Goal: Task Accomplishment & Management: Manage account settings

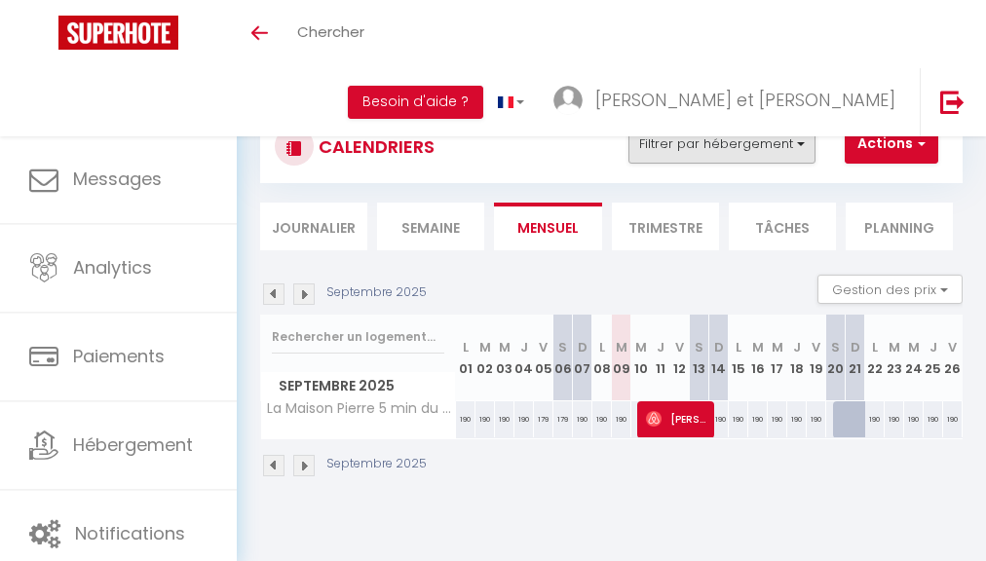
click at [693, 139] on button "Filtrer par hébergement" at bounding box center [721, 144] width 187 height 39
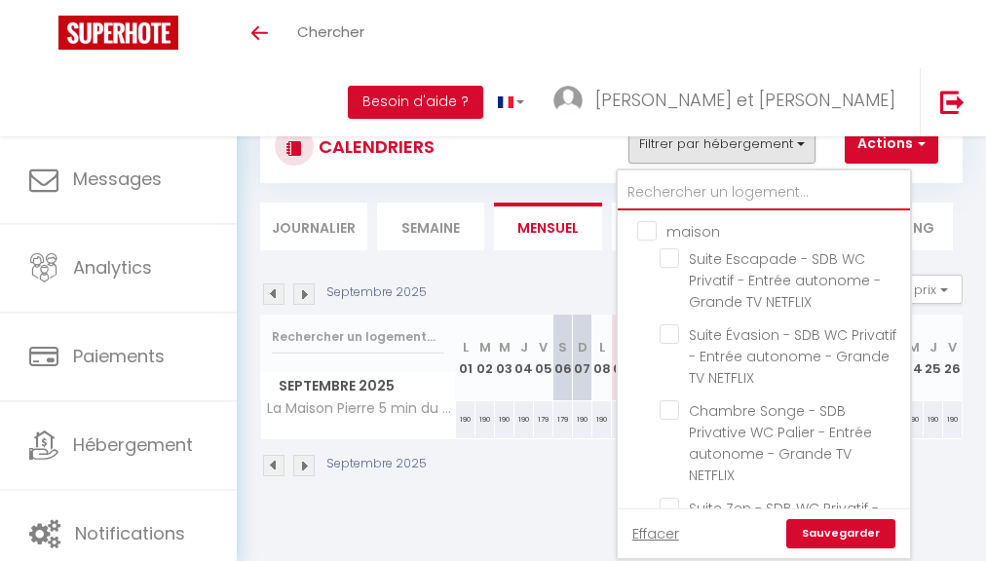
click at [703, 181] on input "text" at bounding box center [764, 192] width 292 height 35
type input "a"
checkbox input "false"
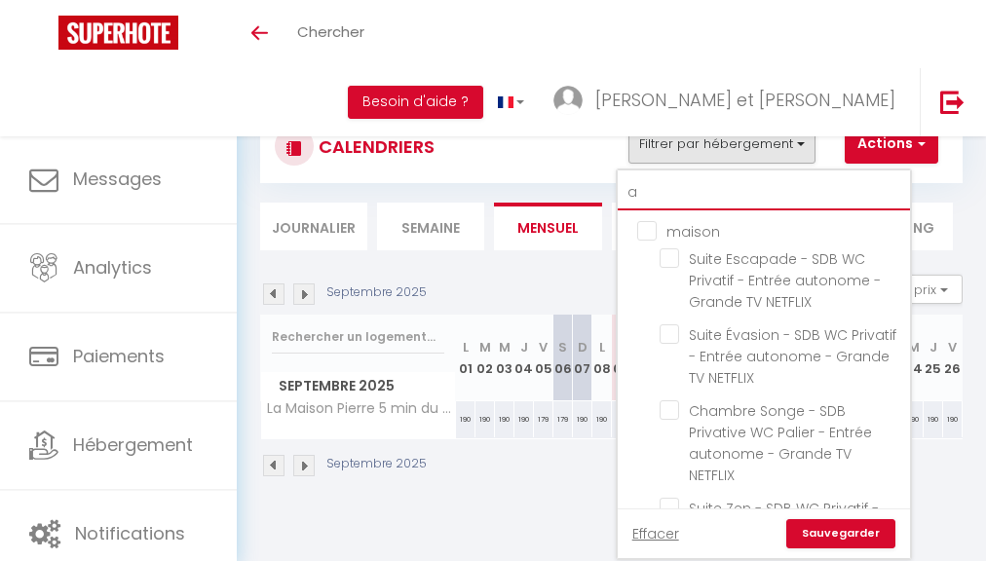
checkbox input "false"
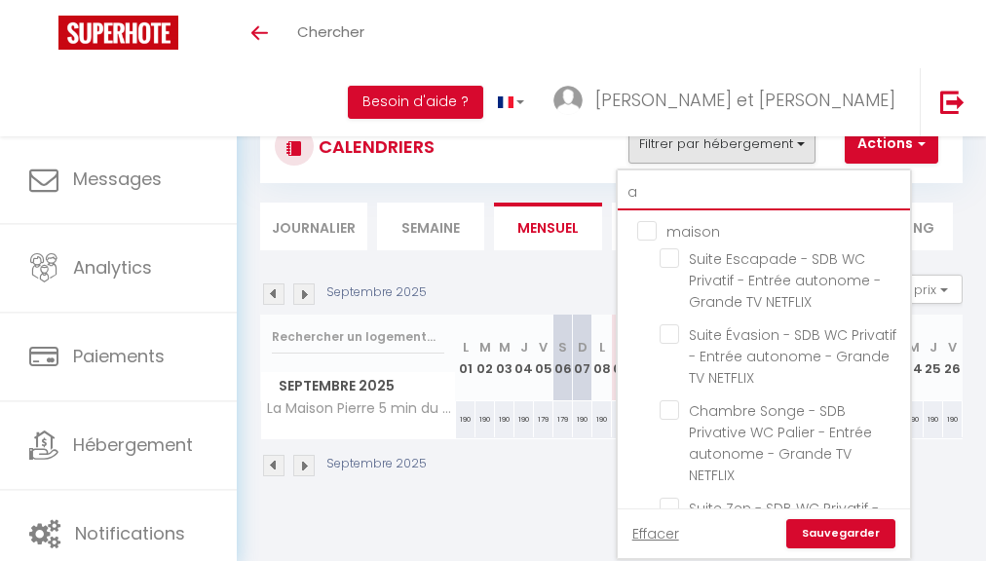
checkbox input "false"
type input "ag"
checkbox input "false"
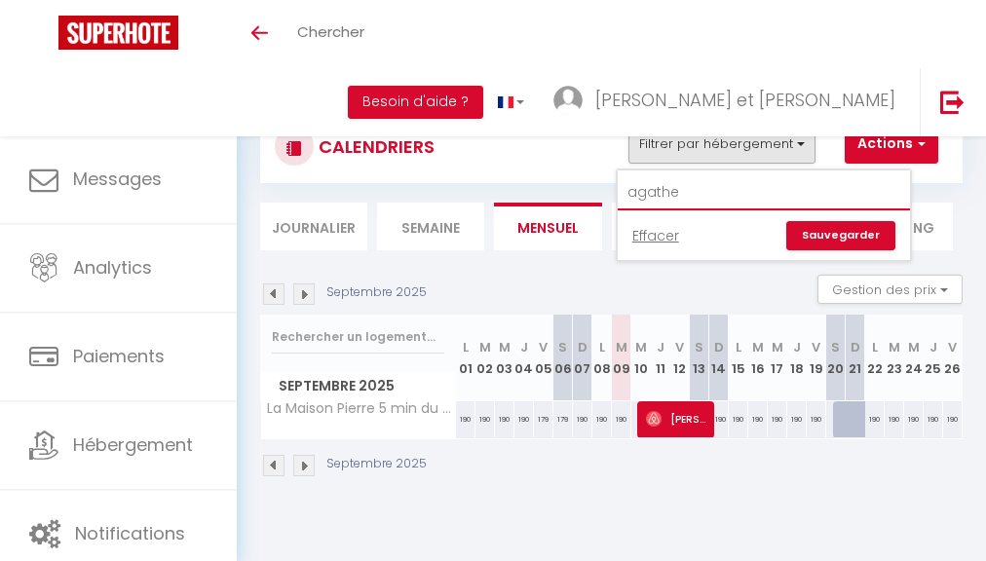
type input "agathe"
click at [861, 247] on link "Sauvegarder" at bounding box center [840, 235] width 109 height 29
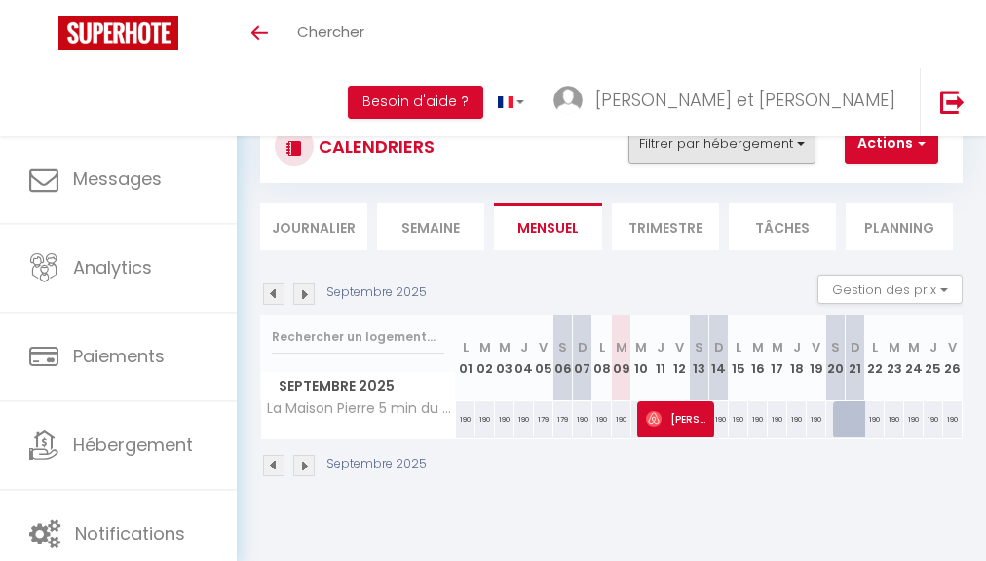
click at [717, 148] on button "Filtrer par hébergement" at bounding box center [721, 144] width 187 height 39
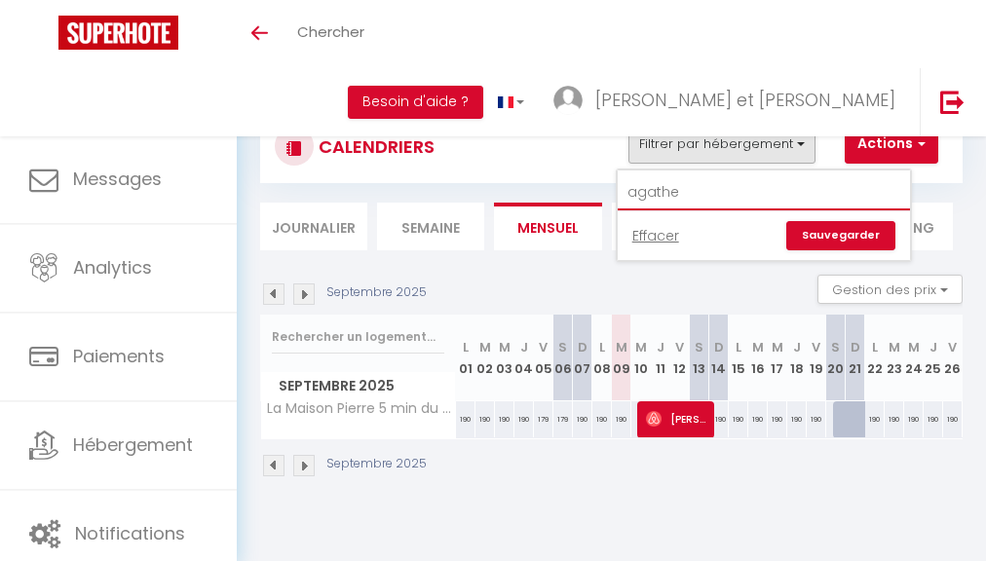
drag, startPoint x: 719, startPoint y: 195, endPoint x: 487, endPoint y: 138, distance: 238.6
click at [608, 176] on div "CALENDRIERS Filtrer par hébergement agathe Effacer Sauvegarder Actions Nouvelle…" at bounding box center [611, 146] width 702 height 73
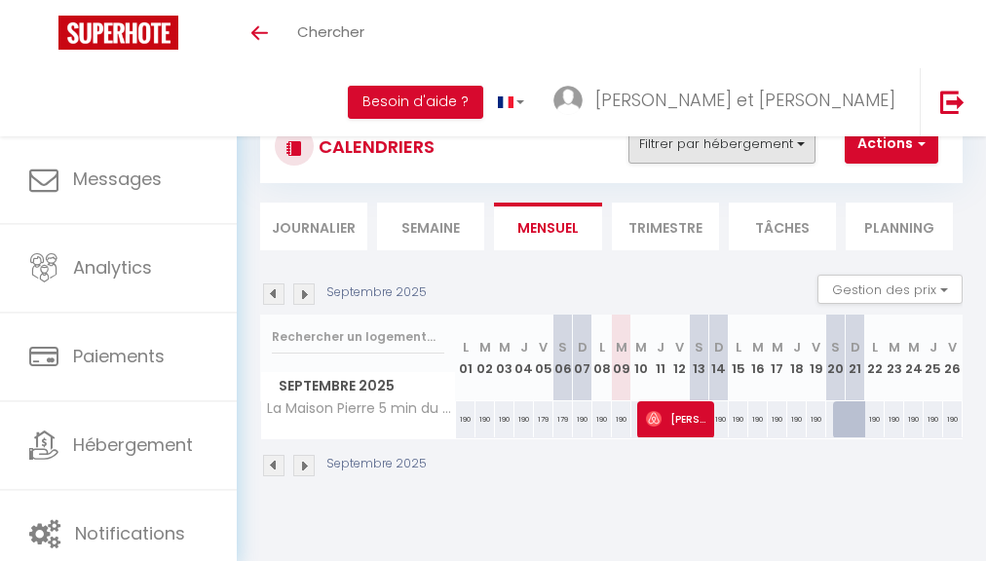
click at [674, 151] on button "Filtrer par hébergement" at bounding box center [721, 144] width 187 height 39
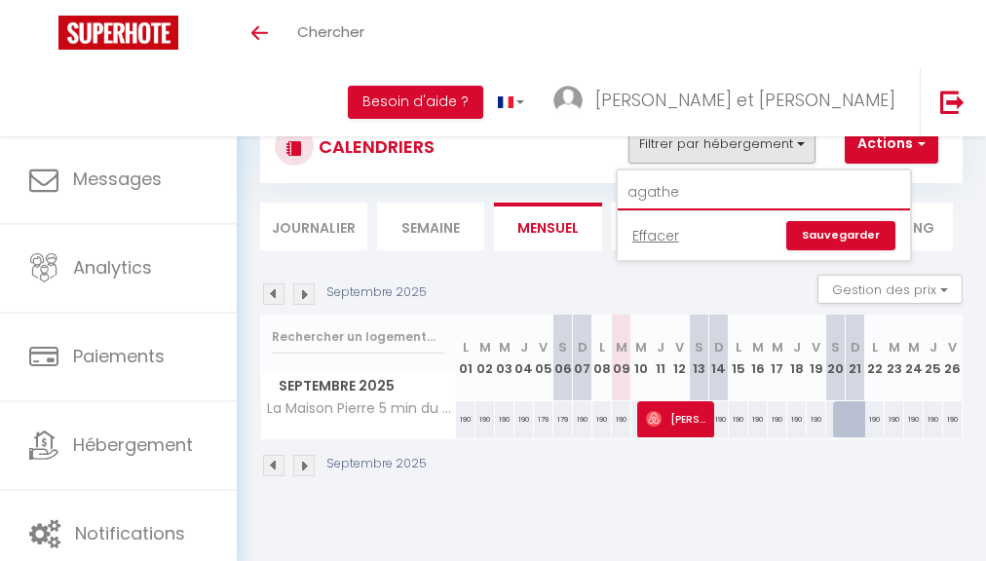
drag, startPoint x: 682, startPoint y: 186, endPoint x: 616, endPoint y: 188, distance: 66.3
click at [616, 188] on div "CALENDRIERS Filtrer par hébergement agathe Effacer Sauvegarder Actions Nouvelle…" at bounding box center [611, 180] width 702 height 140
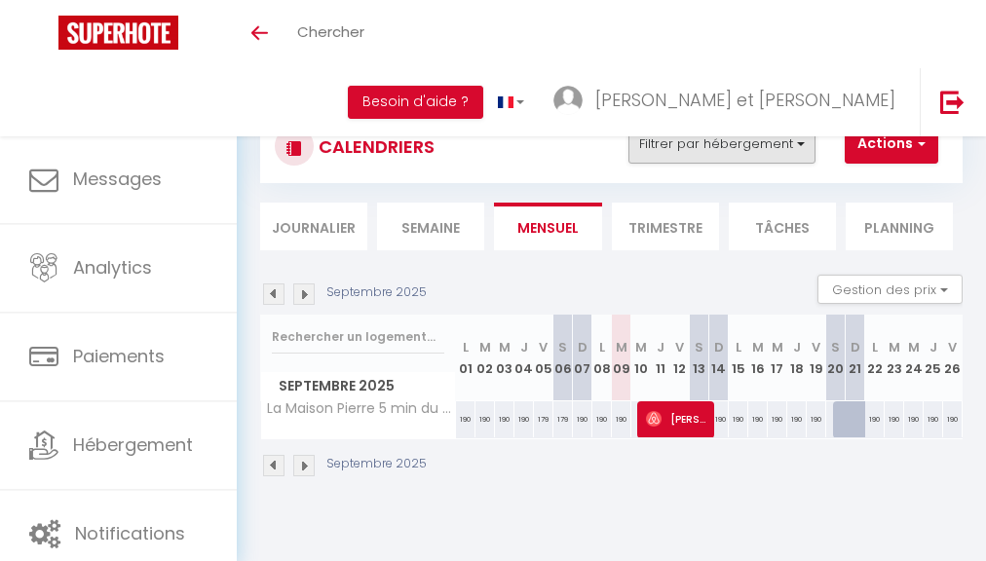
click at [705, 142] on button "Filtrer par hébergement" at bounding box center [721, 144] width 187 height 39
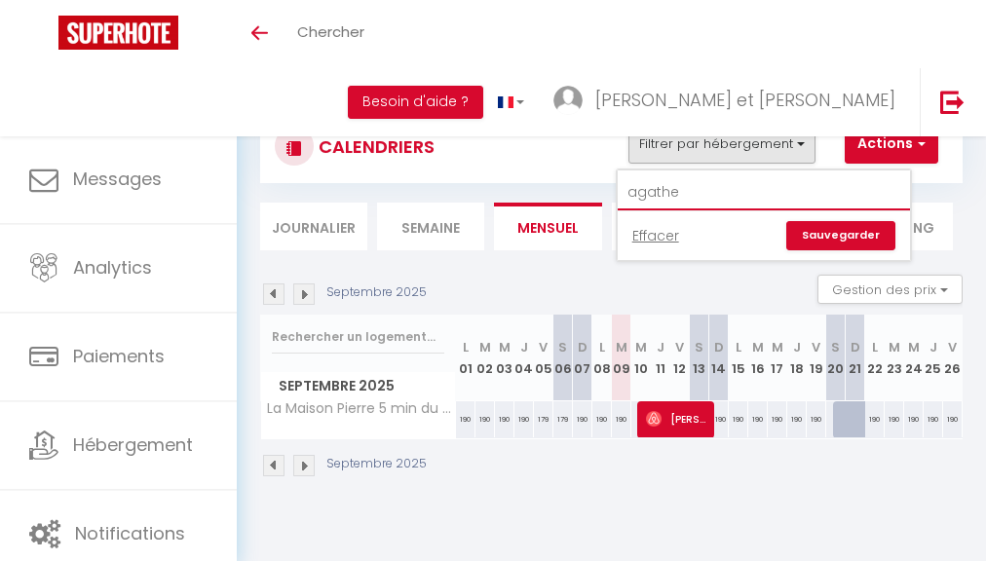
click at [703, 183] on input "agathe" at bounding box center [764, 192] width 292 height 35
type input "e"
type input "le agathe"
click at [798, 237] on link "Sauvegarder" at bounding box center [840, 235] width 109 height 29
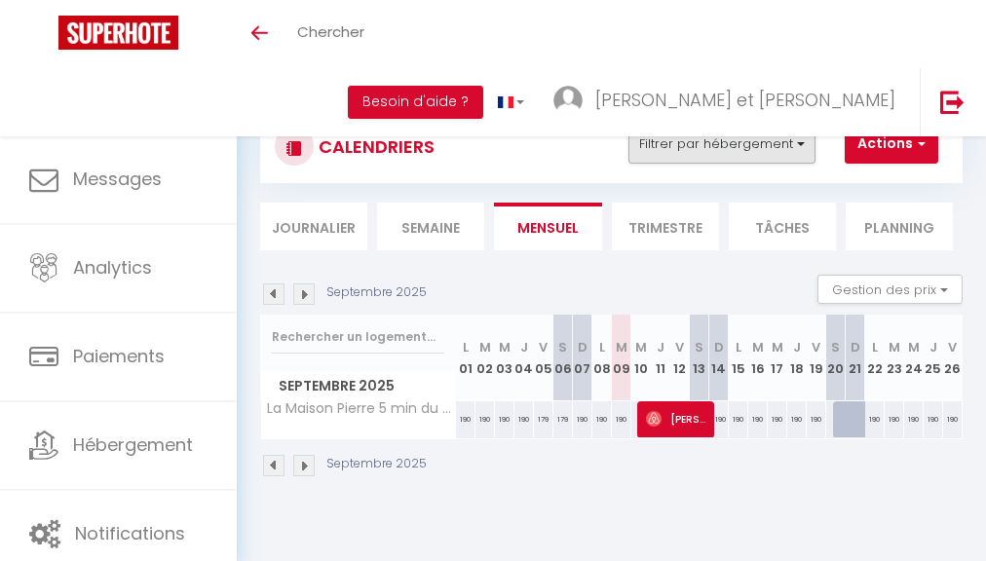
click at [781, 133] on button "Filtrer par hébergement" at bounding box center [721, 144] width 187 height 39
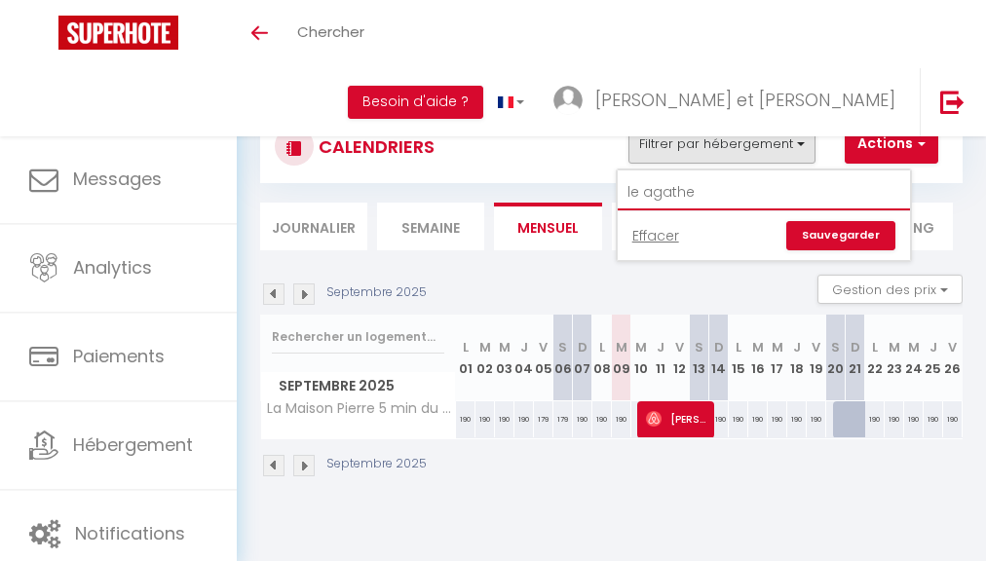
drag, startPoint x: 735, startPoint y: 194, endPoint x: 594, endPoint y: 190, distance: 141.3
click at [594, 190] on div "CALENDRIERS Filtrer par hébergement le agathe Effacer Sauvegarder Actions Nouve…" at bounding box center [611, 180] width 702 height 140
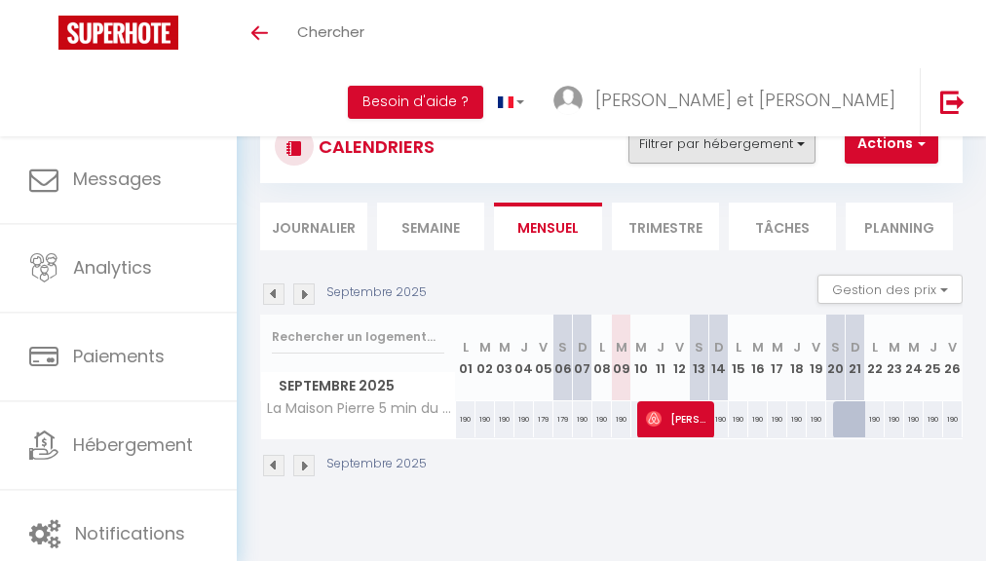
click at [647, 142] on button "Filtrer par hébergement" at bounding box center [721, 144] width 187 height 39
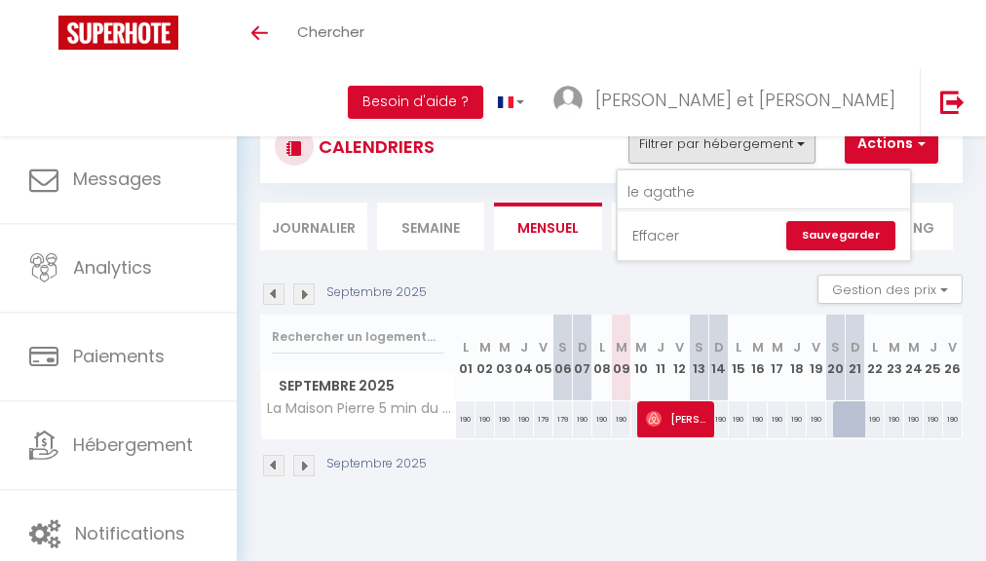
click at [651, 229] on link "Effacer" at bounding box center [655, 235] width 47 height 21
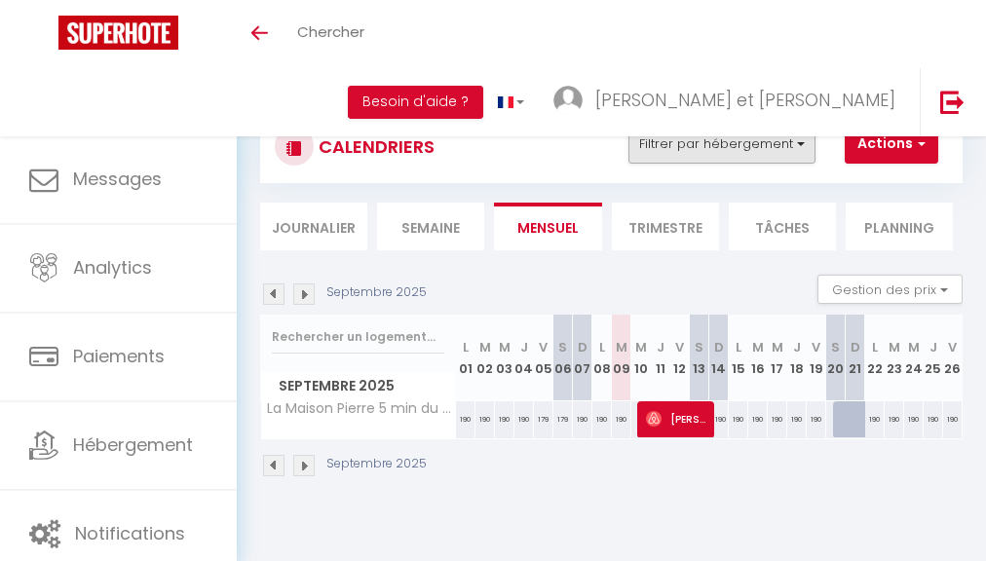
click at [707, 156] on button "Filtrer par hébergement" at bounding box center [721, 144] width 187 height 39
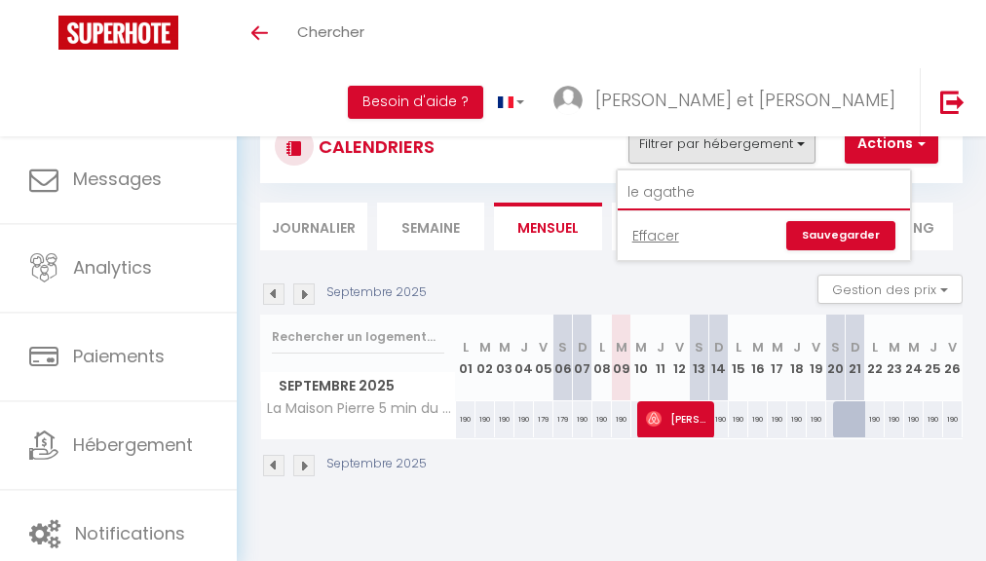
click at [723, 189] on input "le agathe" at bounding box center [764, 192] width 292 height 35
type input "l"
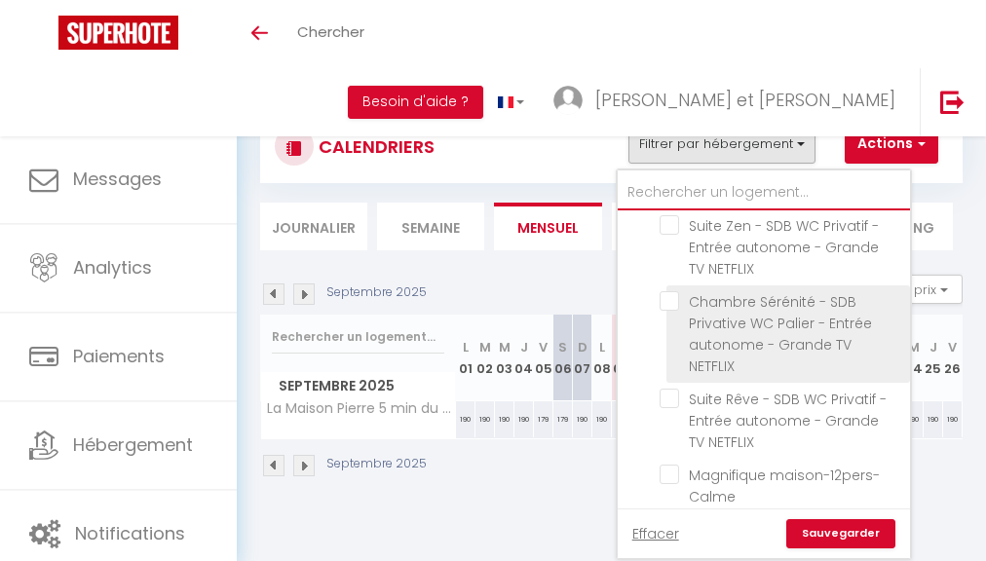
scroll to position [394, 0]
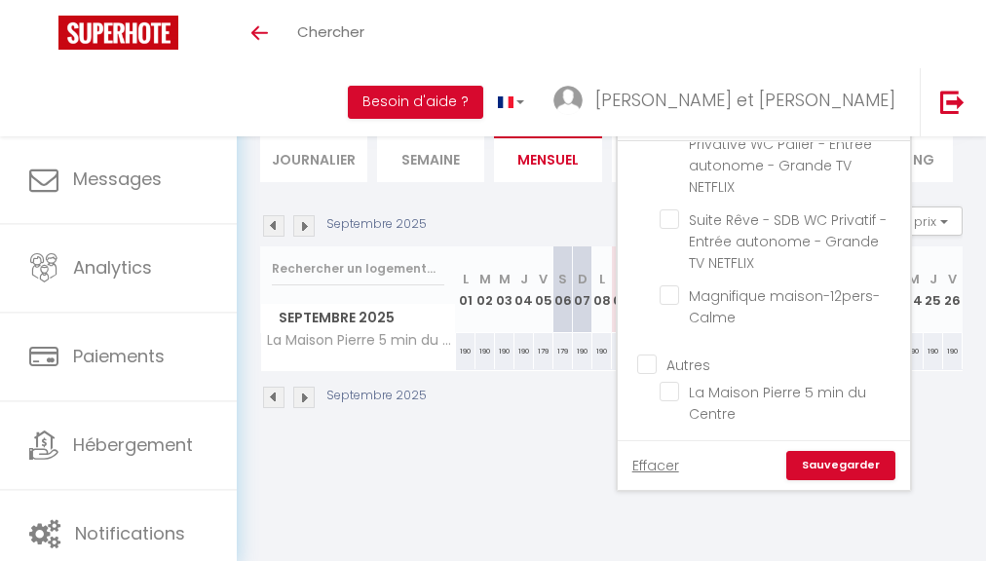
click at [651, 451] on div "Effacer Sauvegarder" at bounding box center [763, 465] width 263 height 29
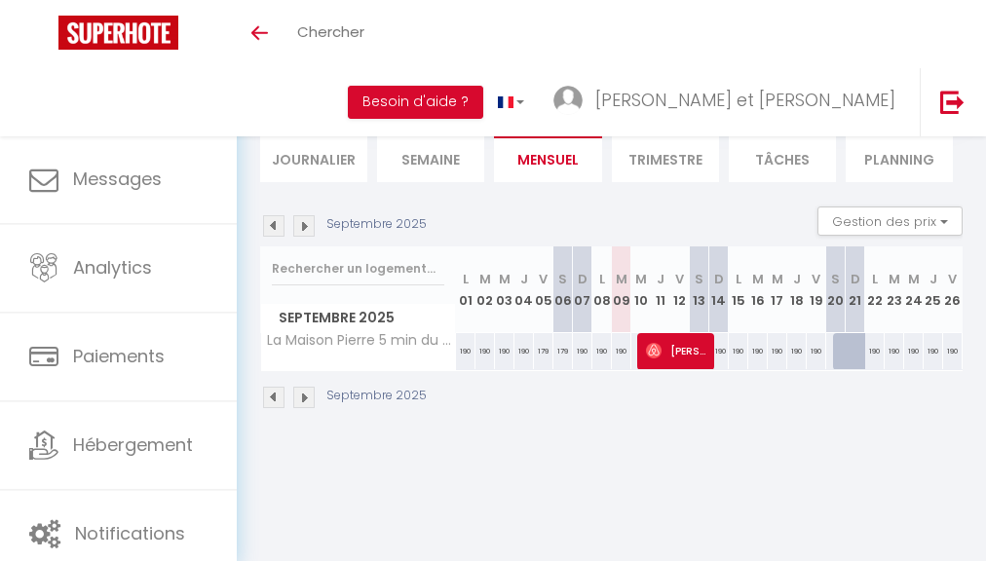
click at [758, 99] on div "CALENDRIERS Filtrer par hébergement maison Suite Escapade - SDB WC Privatif - E…" at bounding box center [611, 78] width 702 height 73
click at [760, 88] on button "Filtrer par hébergement" at bounding box center [721, 75] width 187 height 39
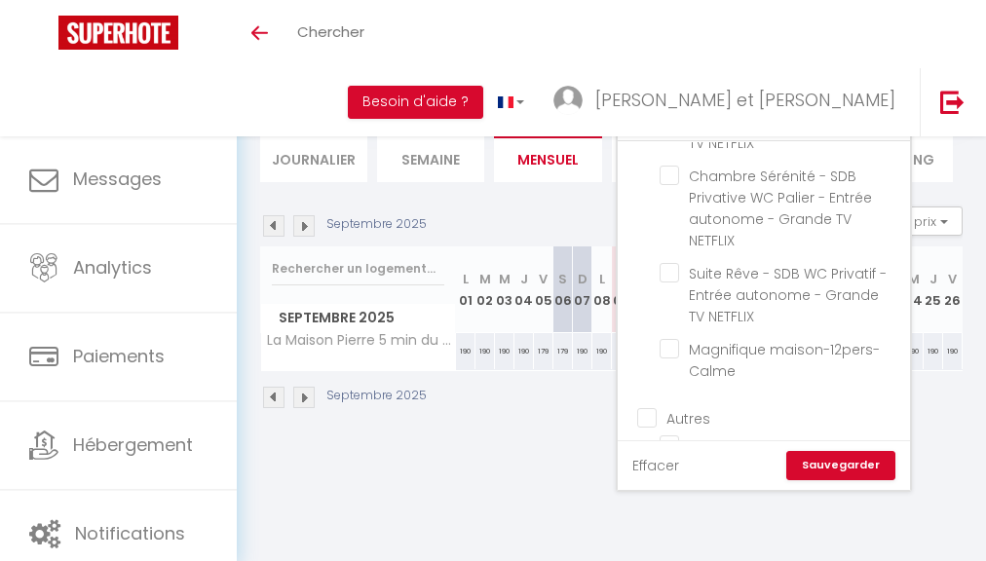
click at [662, 463] on link "Effacer" at bounding box center [655, 465] width 47 height 21
checkbox input "false"
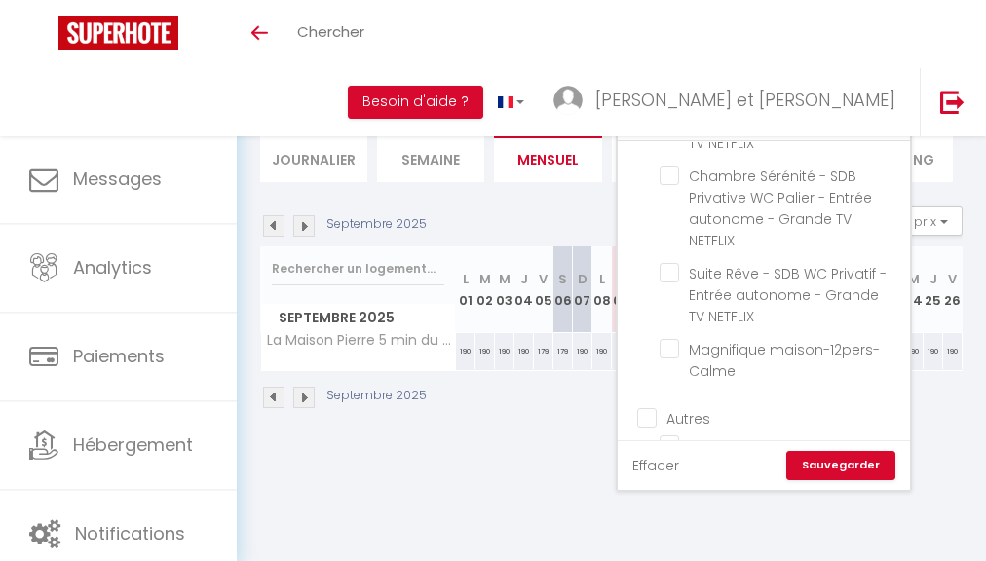
checkbox input "false"
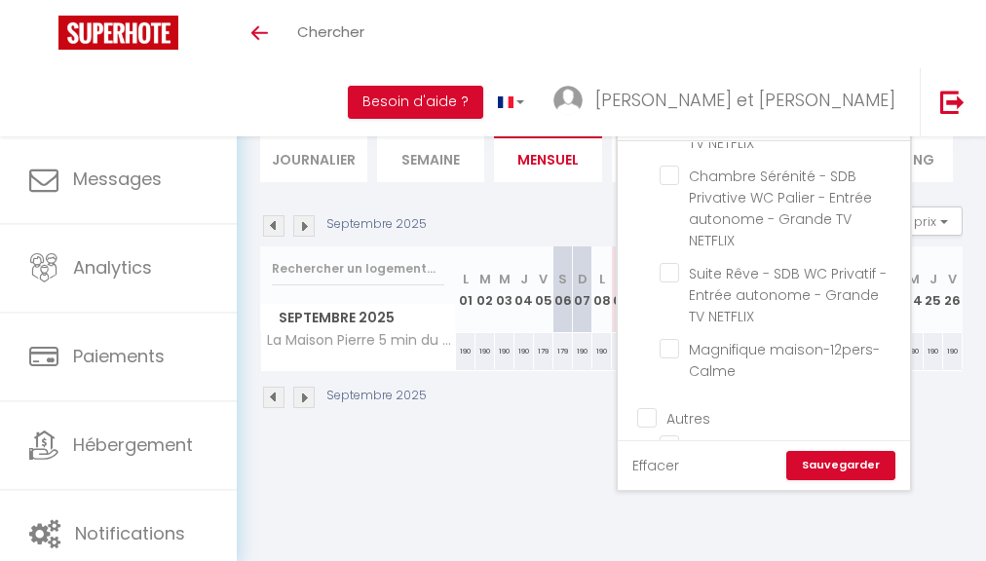
checkbox input "false"
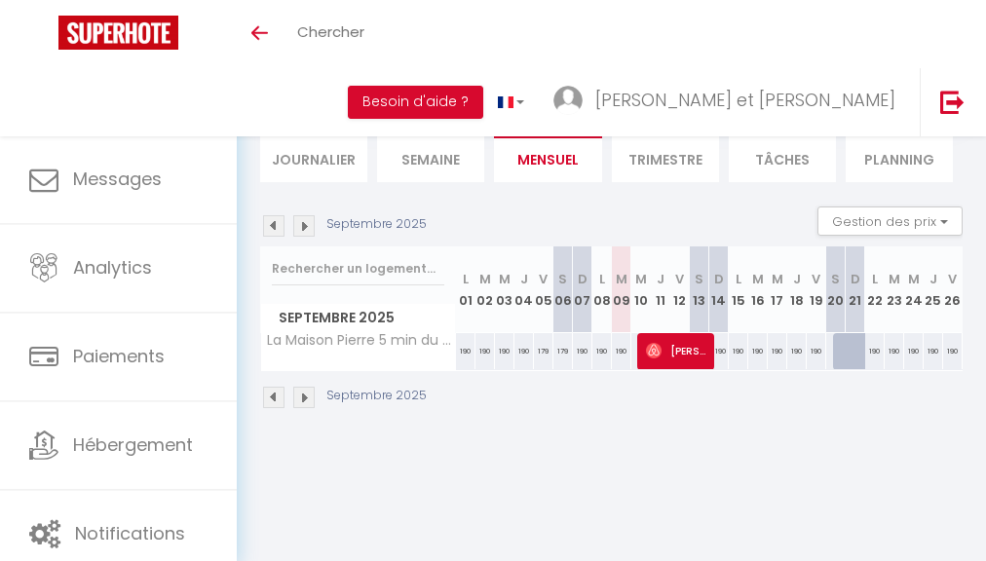
click at [729, 85] on button "Filtrer par hébergement" at bounding box center [721, 75] width 187 height 39
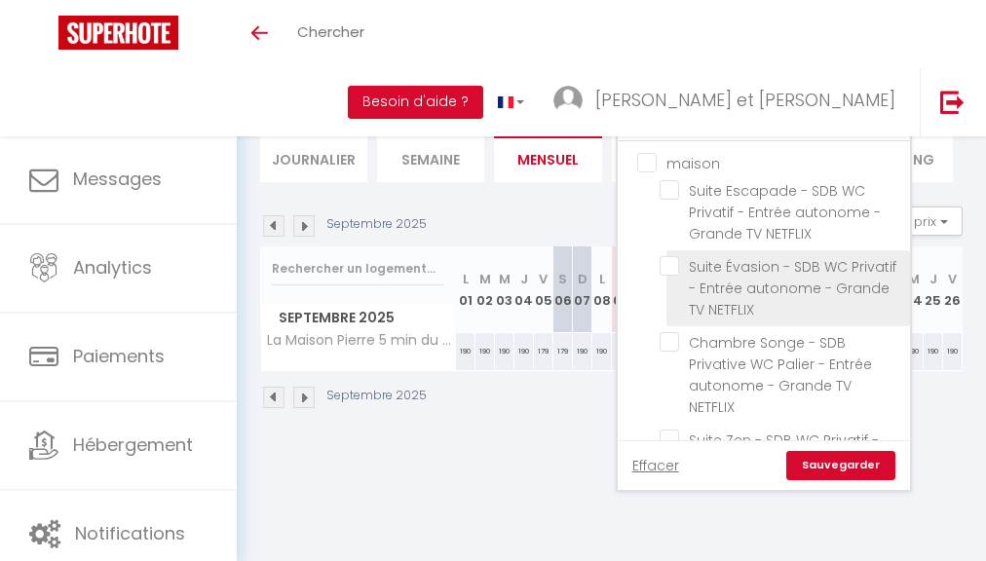
scroll to position [0, 0]
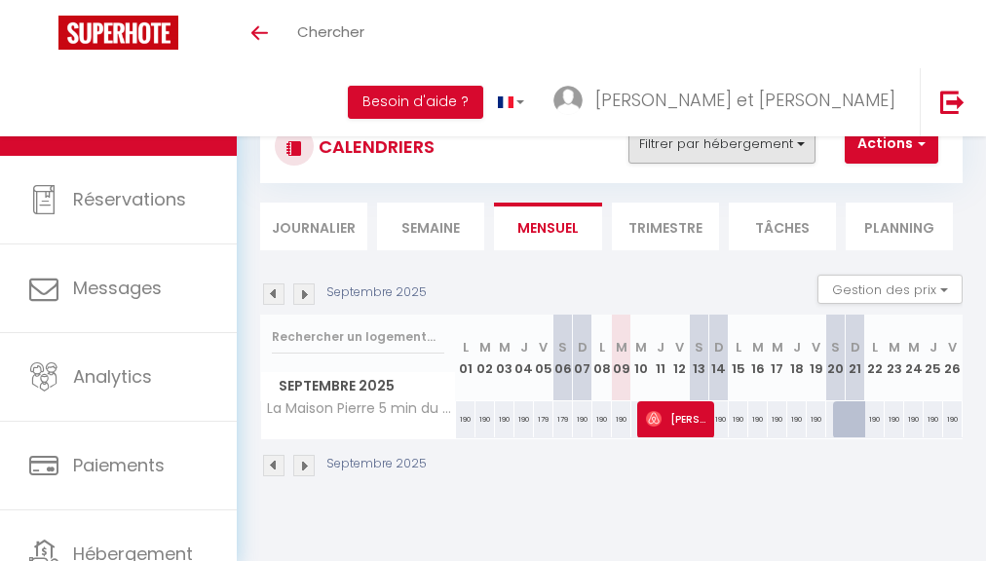
click at [775, 127] on button "Filtrer par hébergement" at bounding box center [721, 144] width 187 height 39
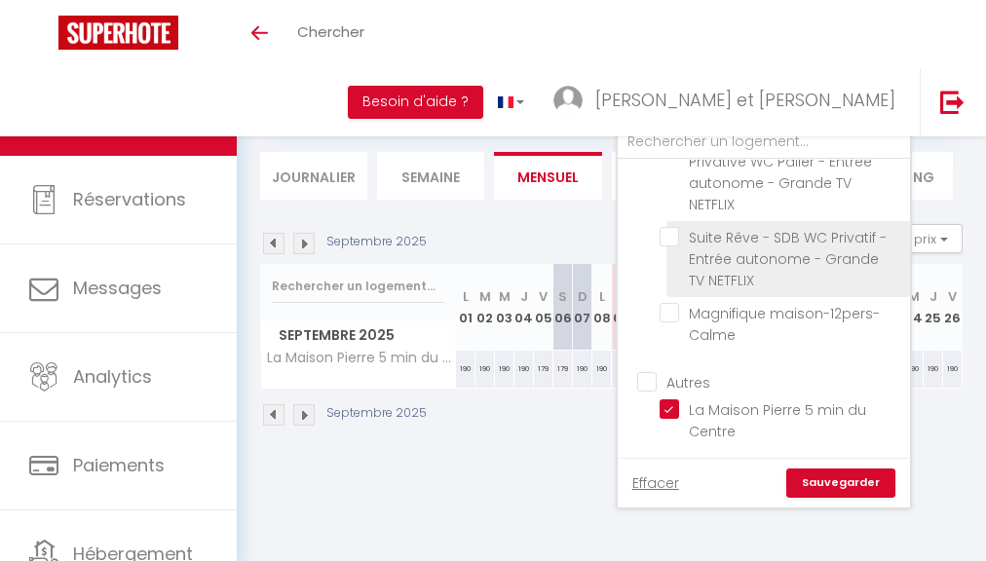
scroll to position [54, 0]
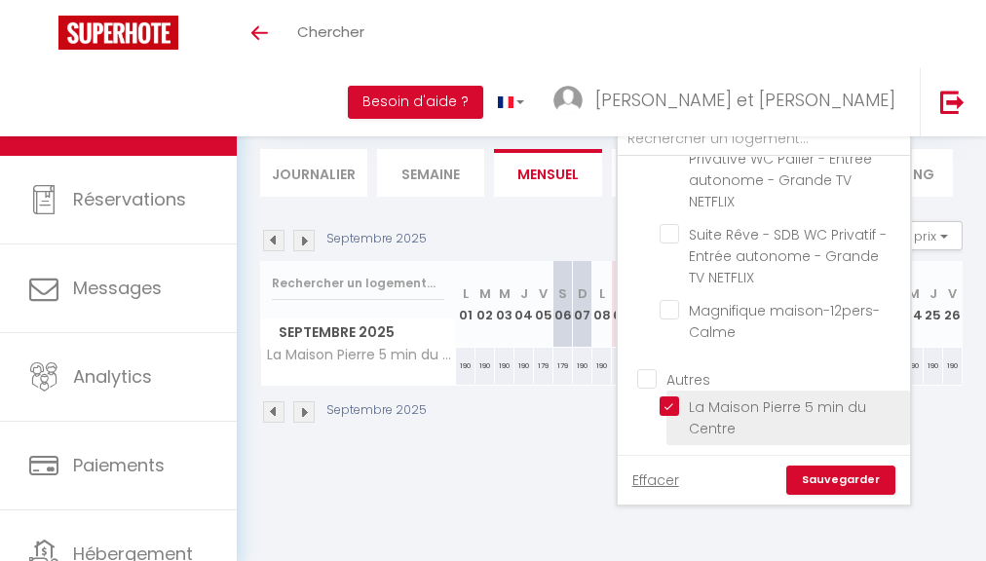
click at [670, 398] on input "La Maison Pierre 5 min du Centre" at bounding box center [781, 405] width 244 height 19
checkbox input "false"
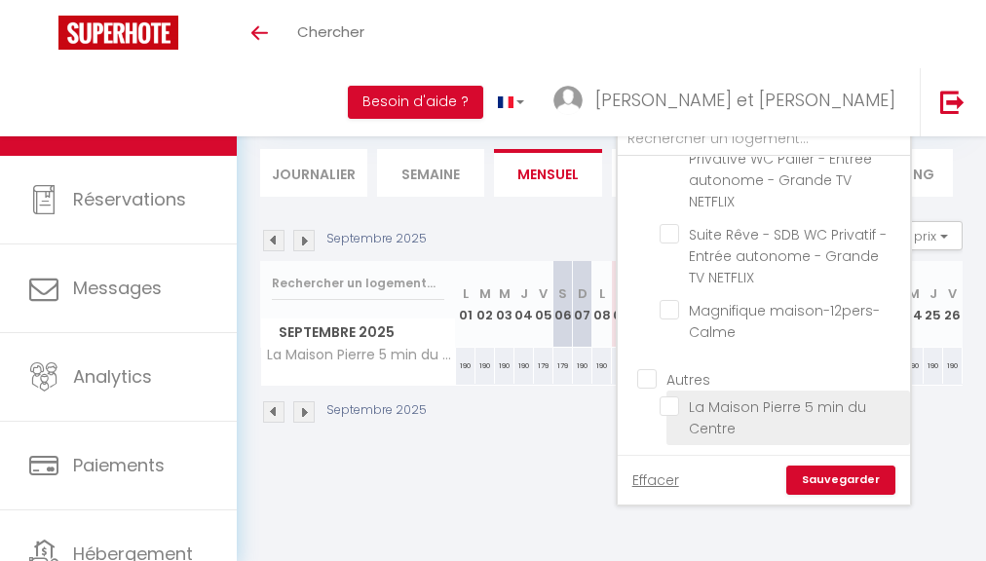
checkbox input "false"
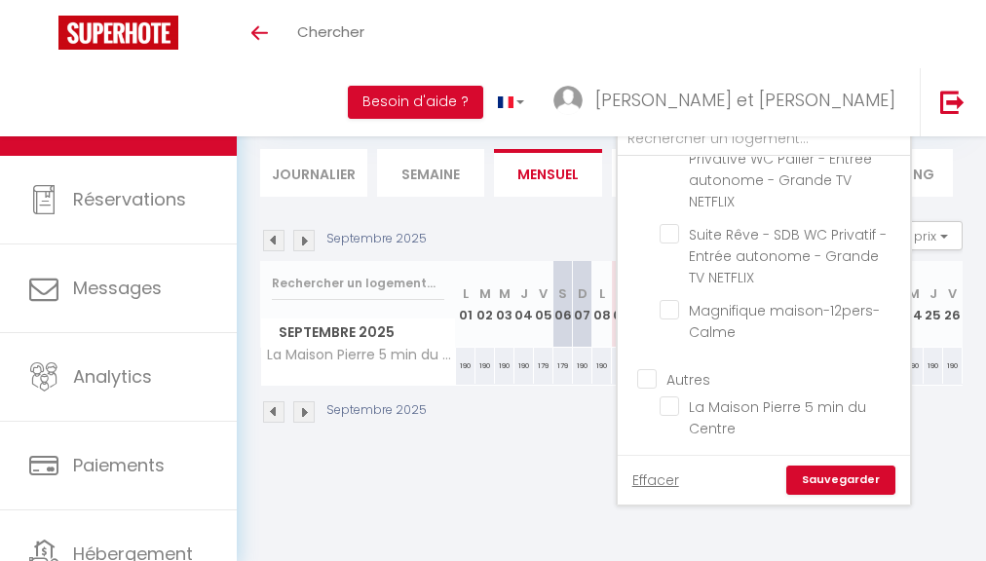
click at [843, 470] on link "Sauvegarder" at bounding box center [840, 480] width 109 height 29
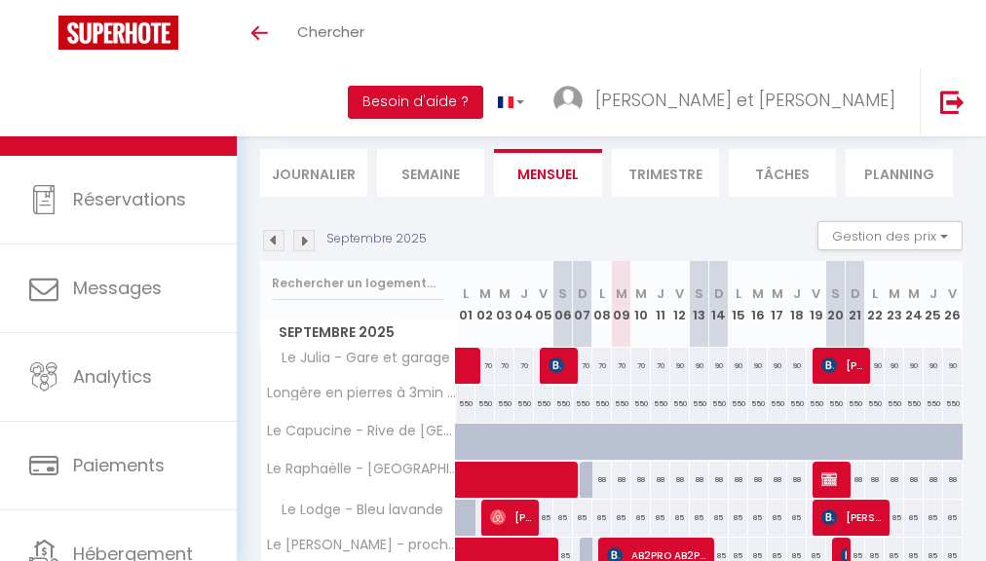
click at [745, 93] on button "Filtrer par hébergement" at bounding box center [721, 90] width 187 height 39
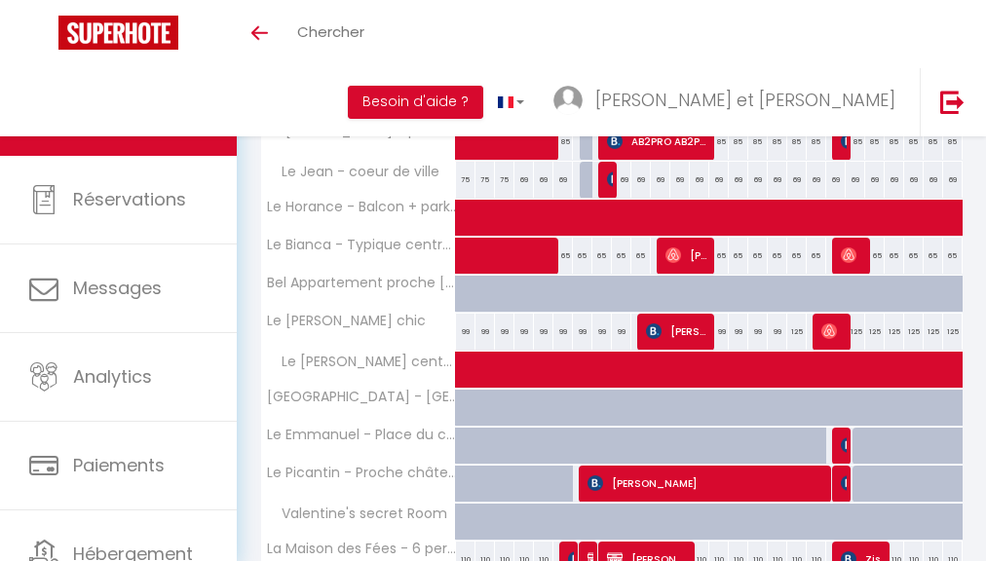
scroll to position [643, 0]
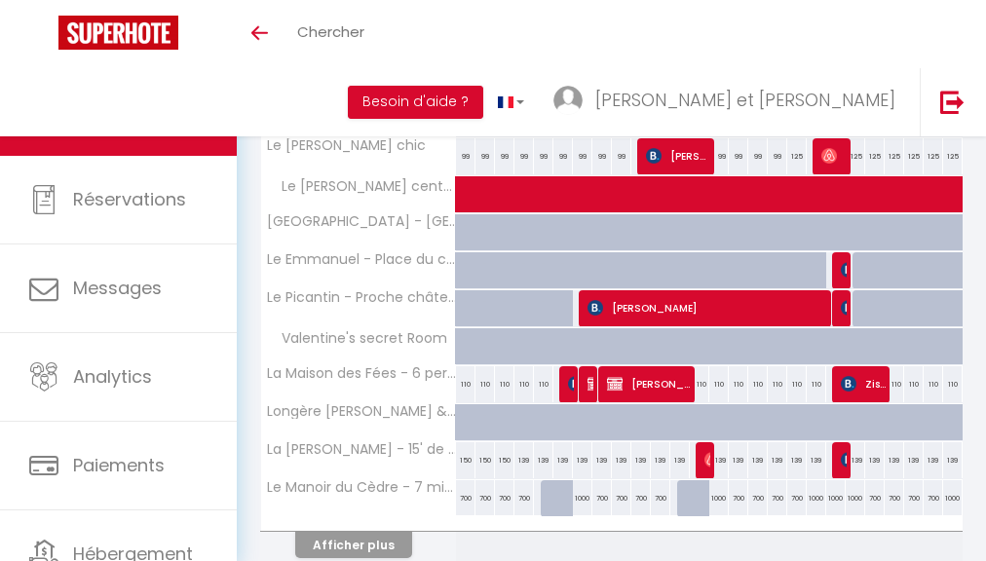
click at [364, 543] on button "Afficher plus" at bounding box center [353, 545] width 117 height 26
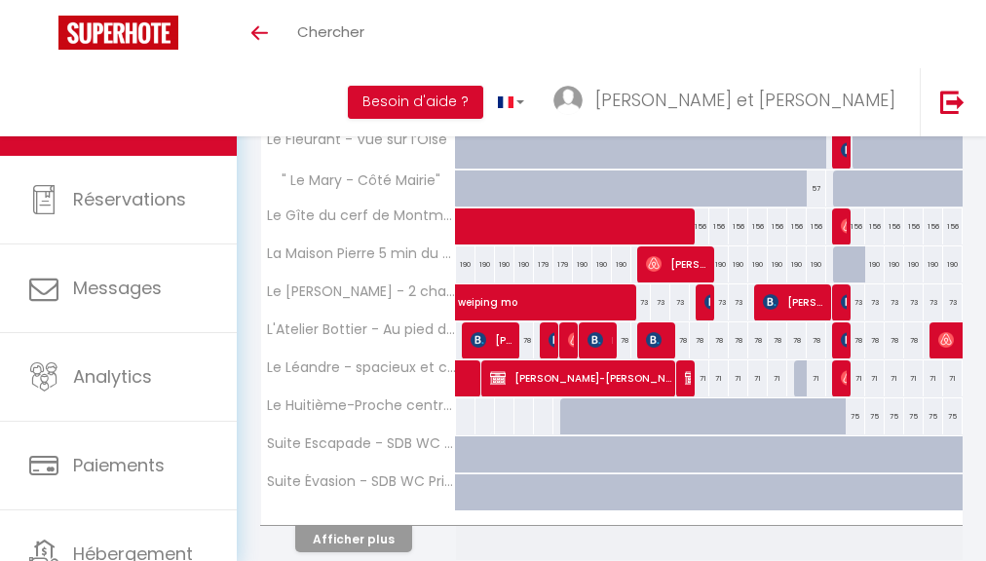
scroll to position [1488, 0]
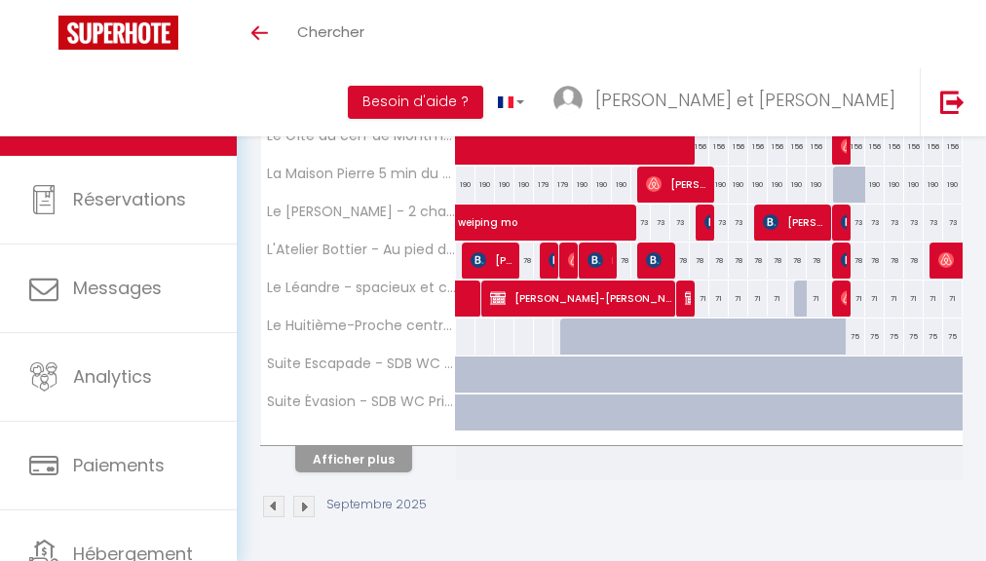
click at [339, 456] on button "Afficher plus" at bounding box center [353, 459] width 117 height 26
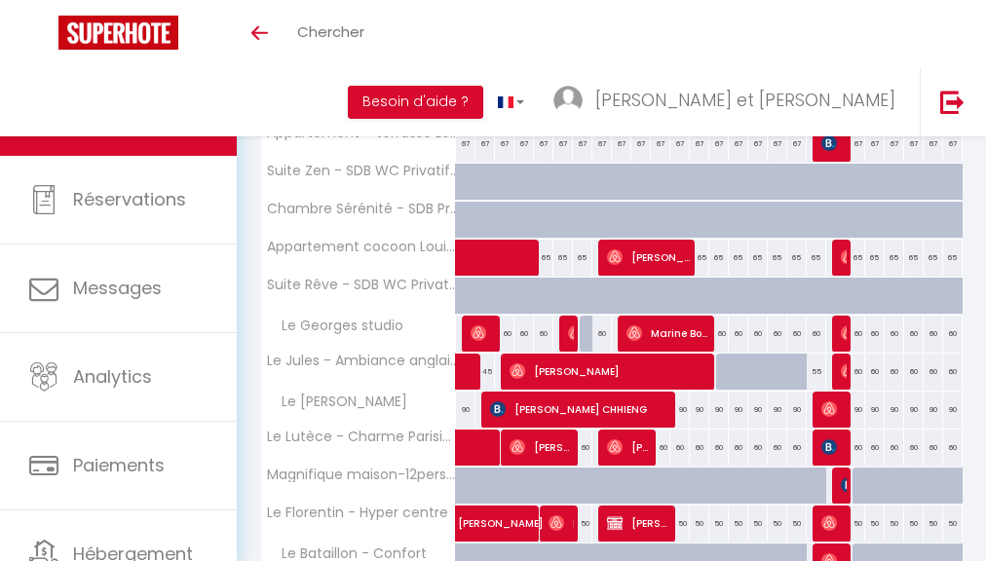
scroll to position [2084, 0]
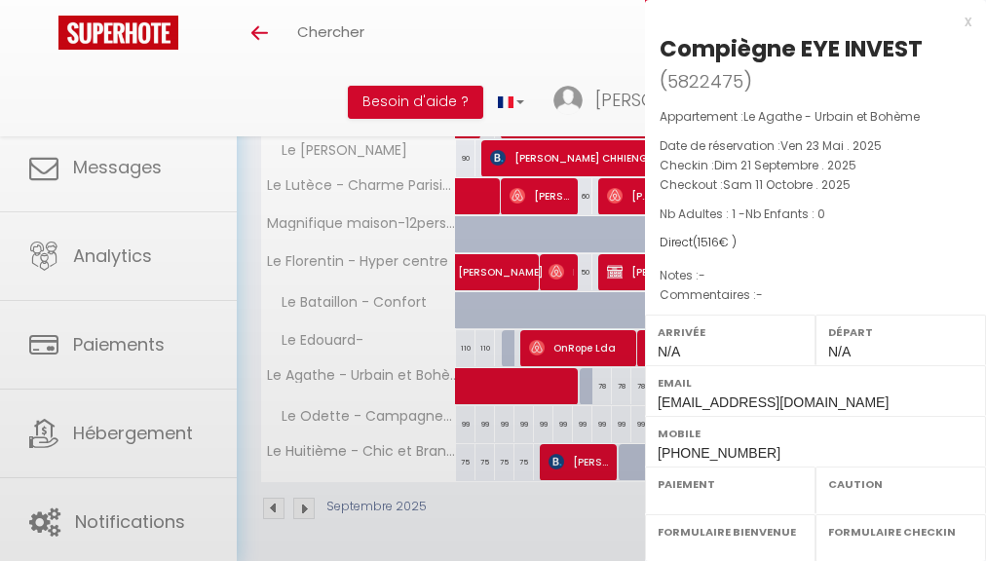
select select "KO"
select select "0"
select select "1"
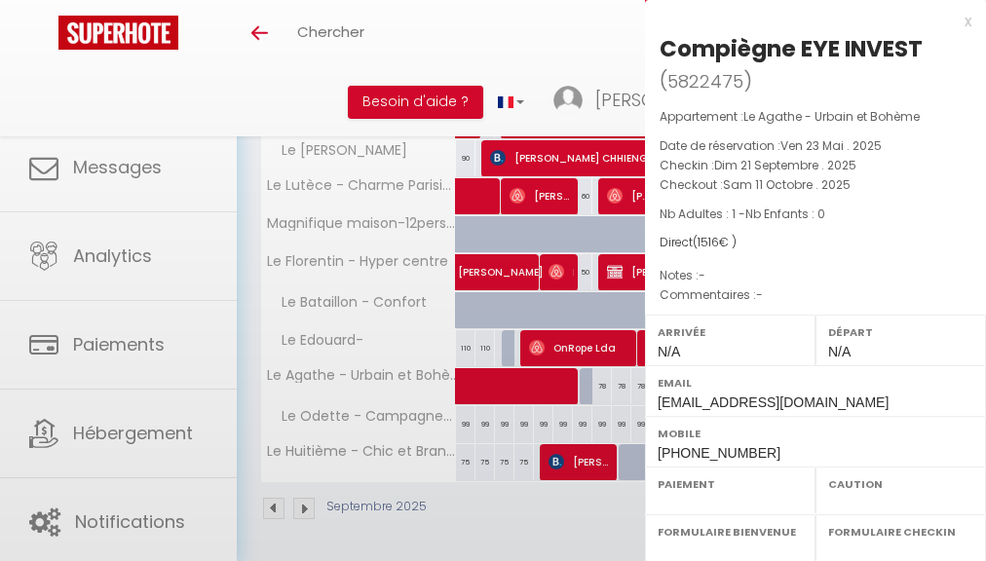
select select
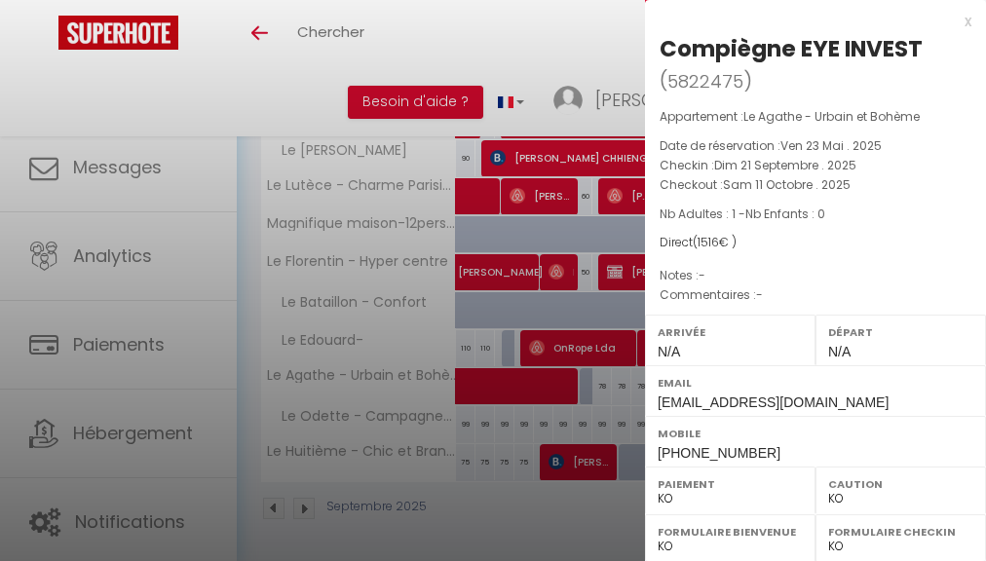
click at [499, 548] on div at bounding box center [493, 280] width 986 height 561
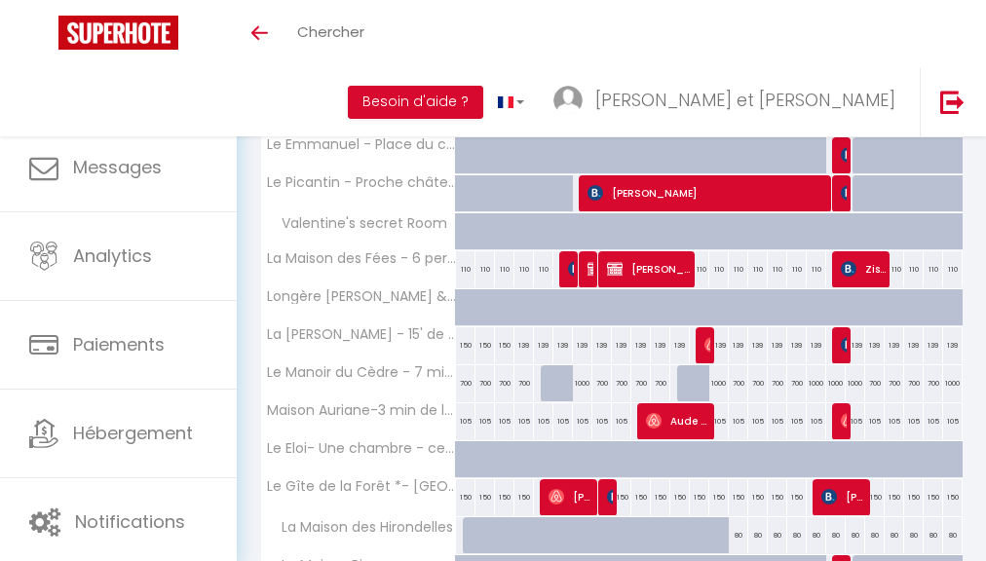
scroll to position [0, 0]
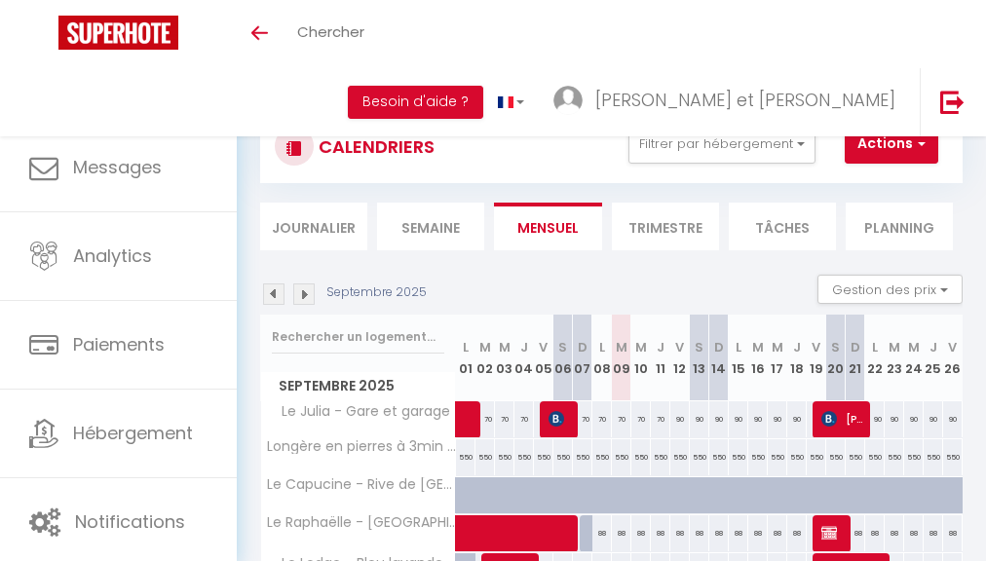
click at [306, 293] on img at bounding box center [303, 293] width 21 height 21
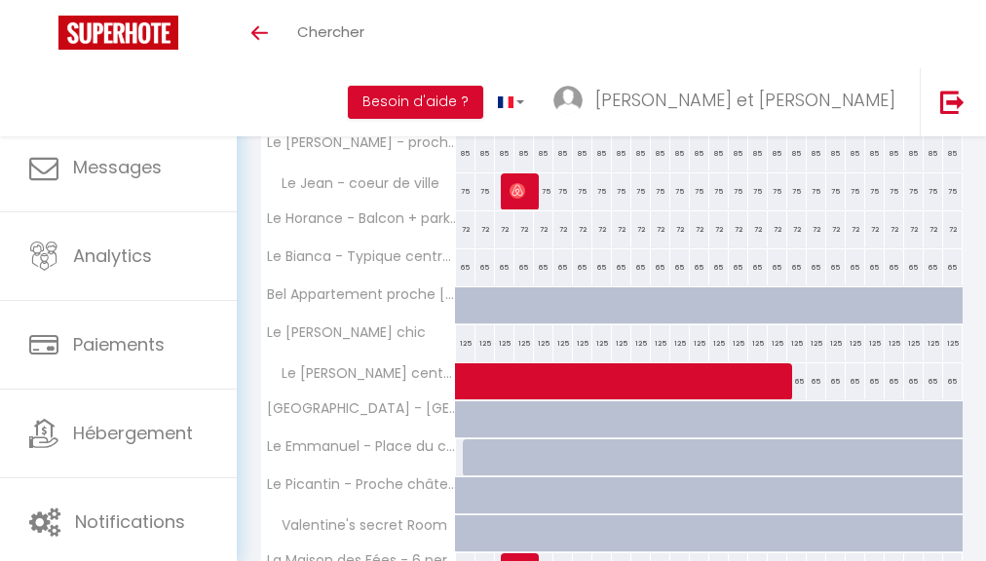
scroll to position [732, 0]
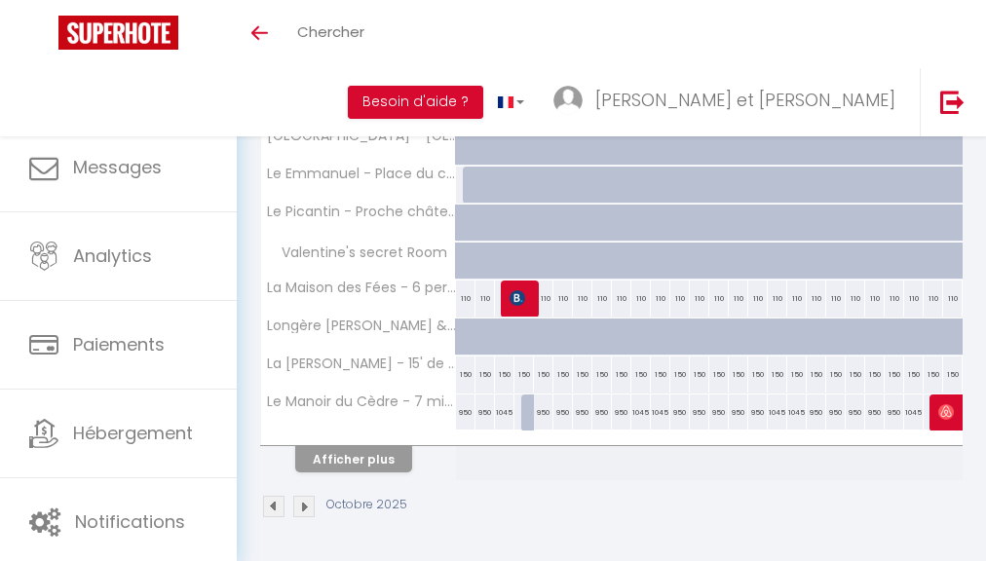
click at [388, 446] on button "Afficher plus" at bounding box center [353, 459] width 117 height 26
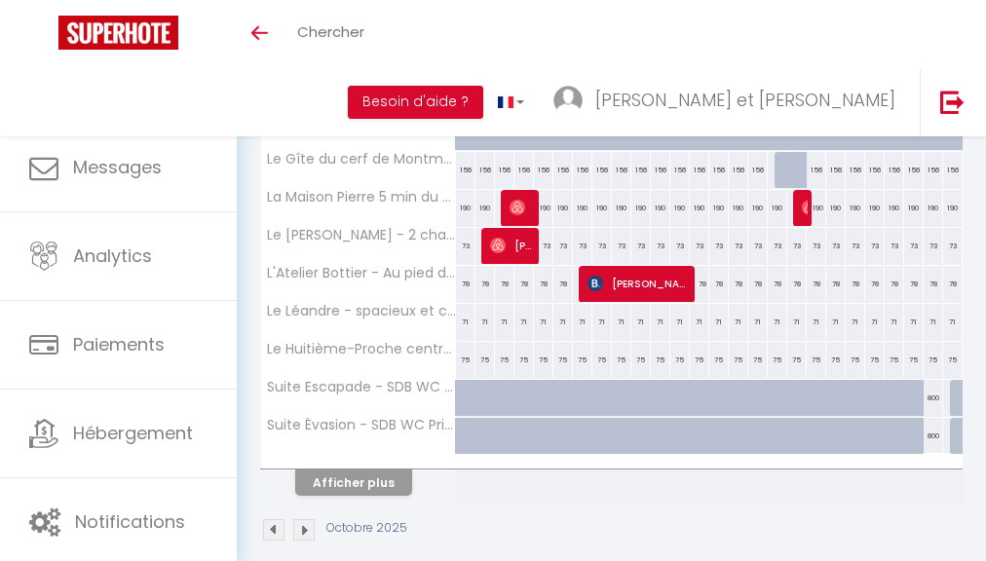
scroll to position [1488, 0]
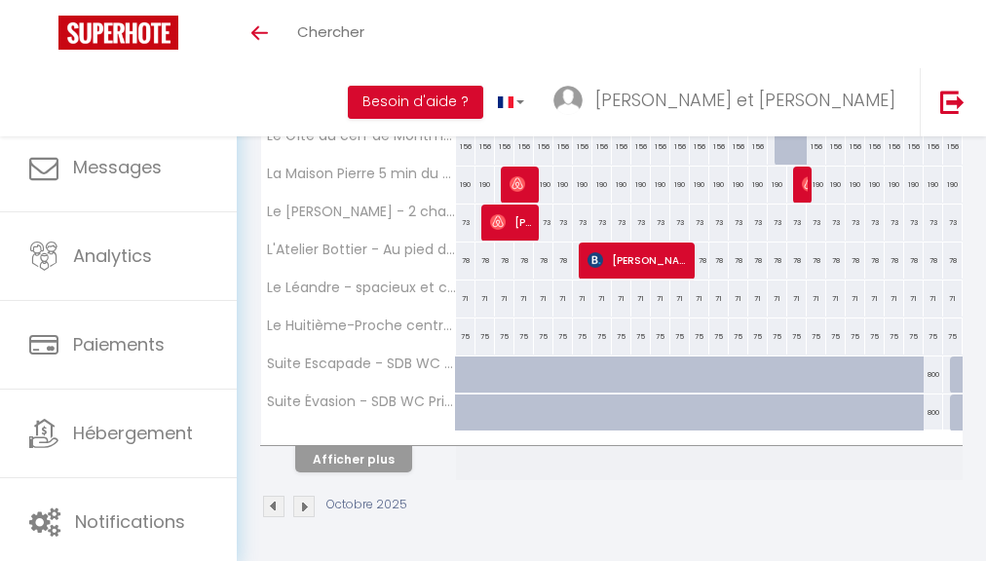
click at [369, 455] on button "Afficher plus" at bounding box center [353, 459] width 117 height 26
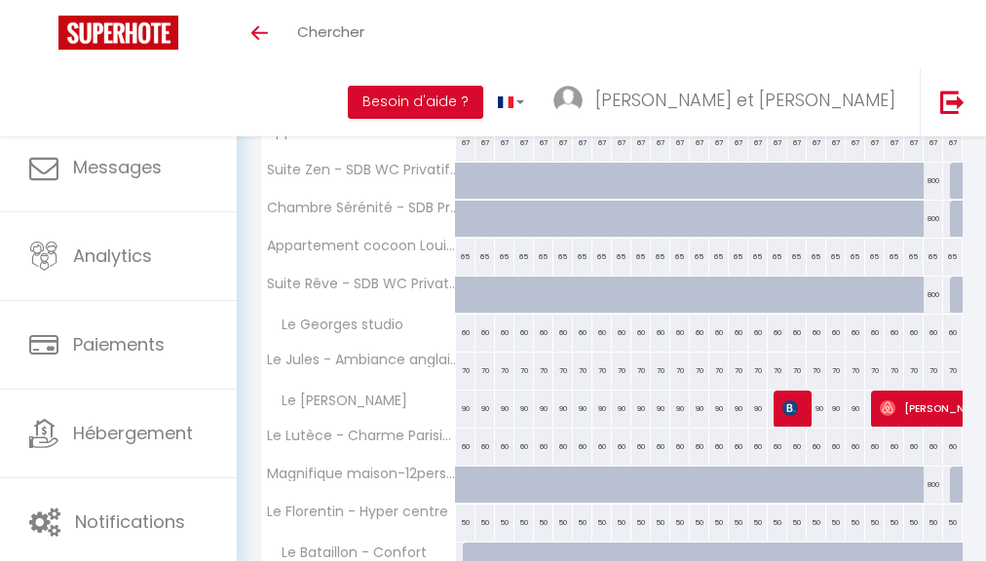
scroll to position [2084, 0]
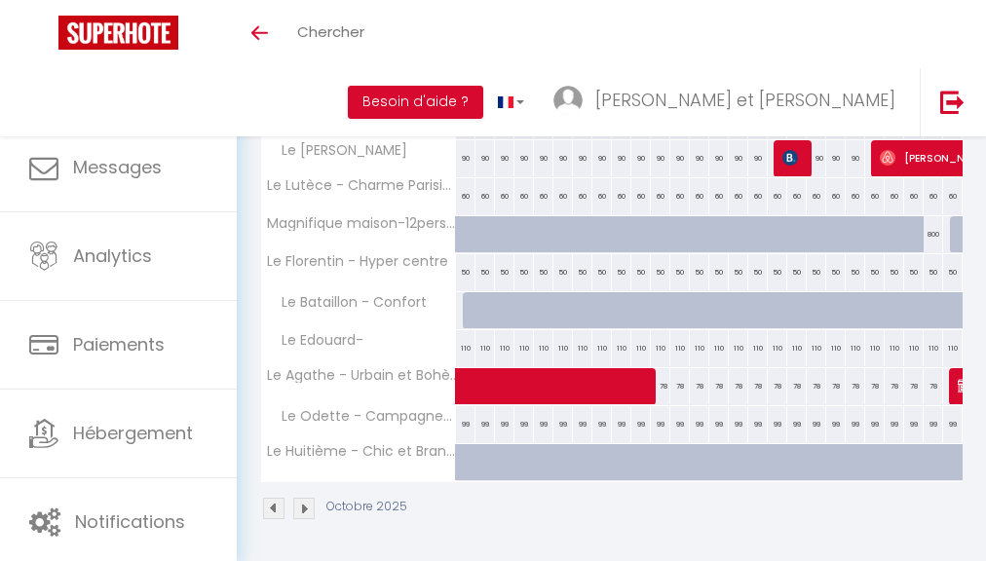
click at [538, 383] on span at bounding box center [694, 386] width 448 height 37
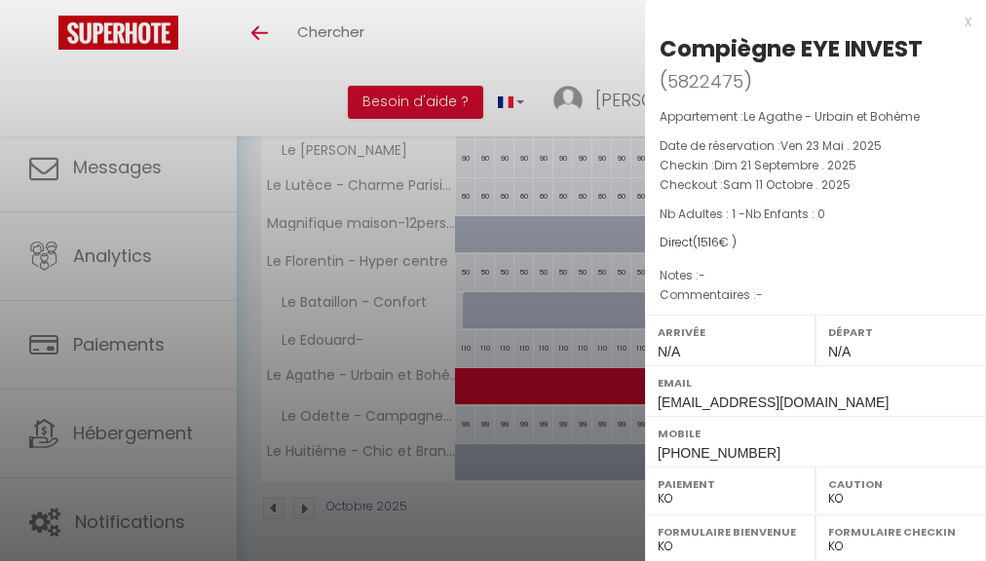
click at [506, 524] on div at bounding box center [493, 280] width 986 height 561
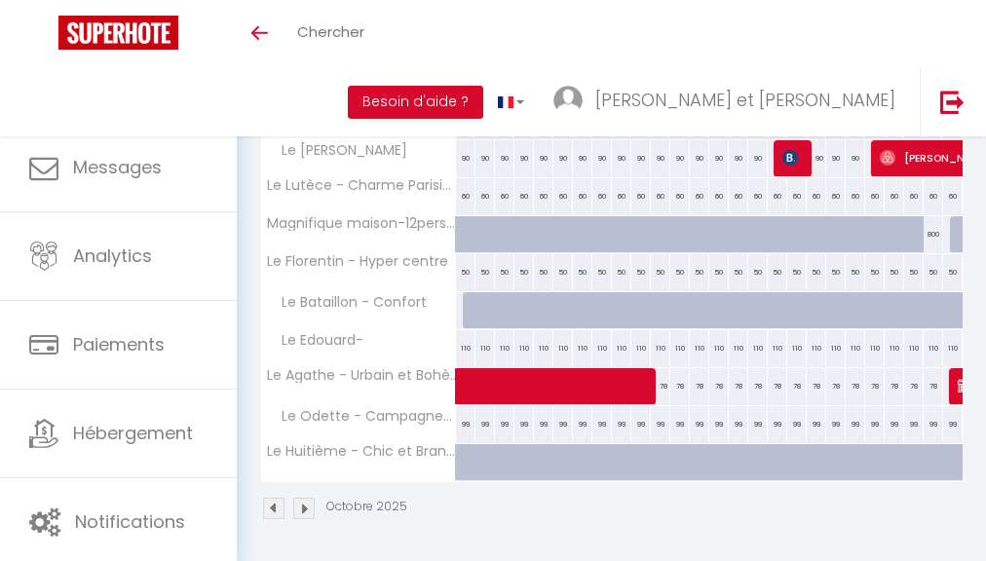
click at [307, 498] on img at bounding box center [303, 508] width 21 height 21
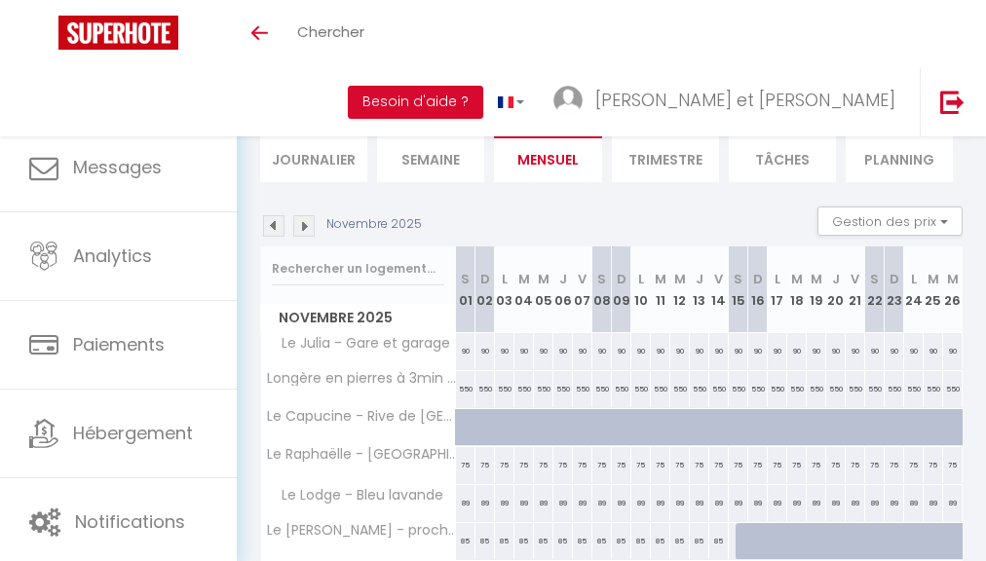
scroll to position [732, 0]
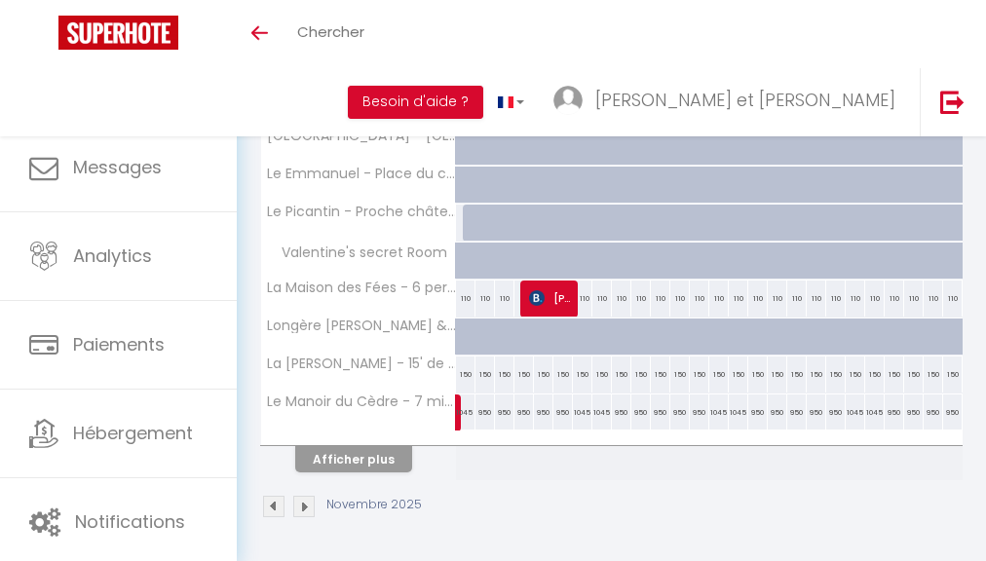
click at [362, 446] on button "Afficher plus" at bounding box center [353, 459] width 117 height 26
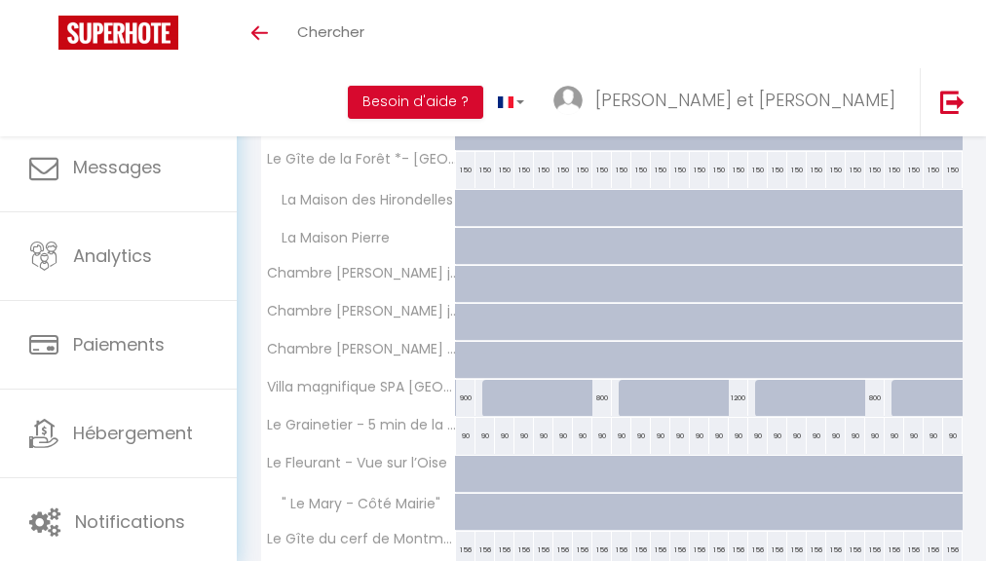
scroll to position [1443, 0]
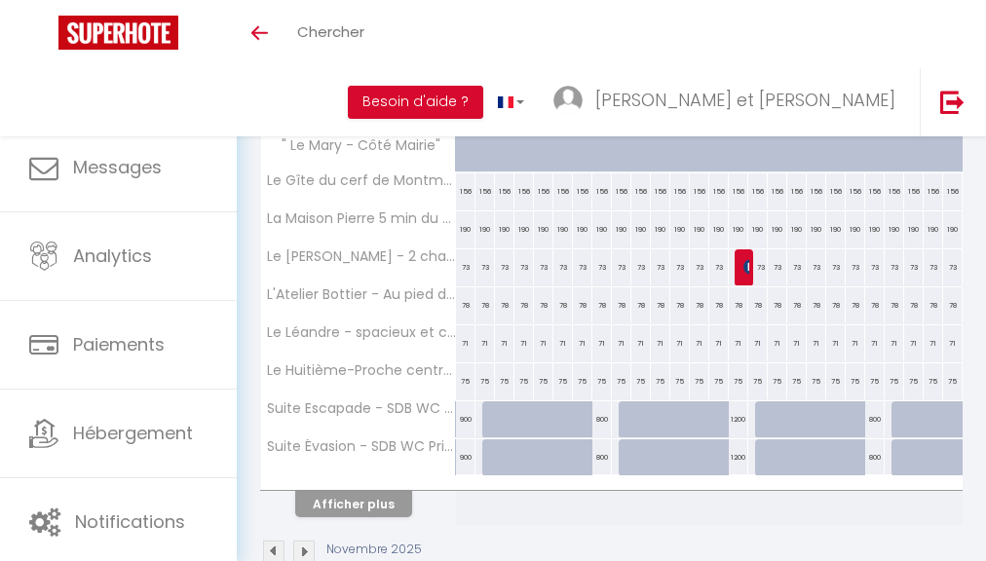
click at [345, 505] on button "Afficher plus" at bounding box center [353, 504] width 117 height 26
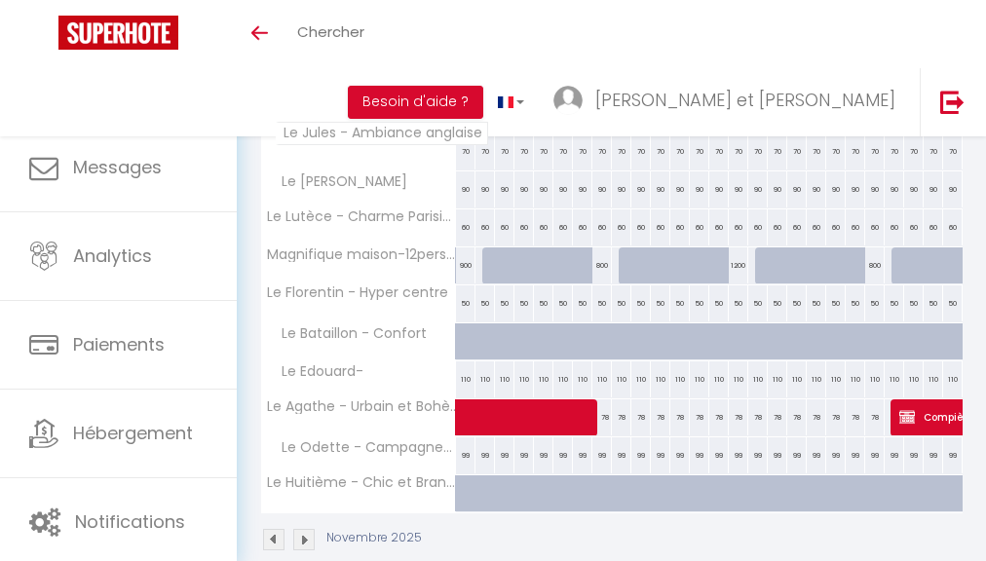
scroll to position [2084, 0]
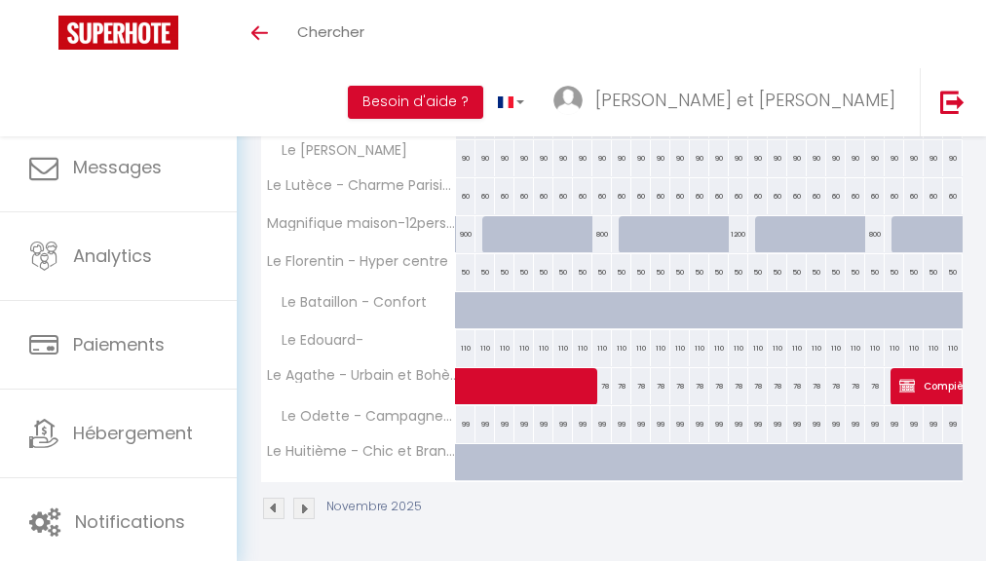
click at [563, 378] on span at bounding box center [627, 386] width 314 height 37
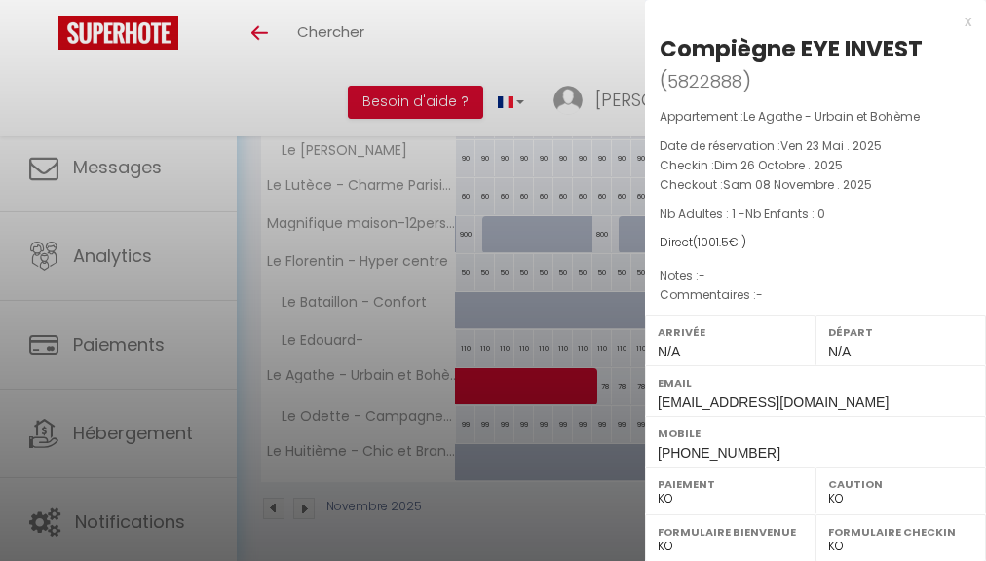
click at [565, 531] on div at bounding box center [493, 280] width 986 height 561
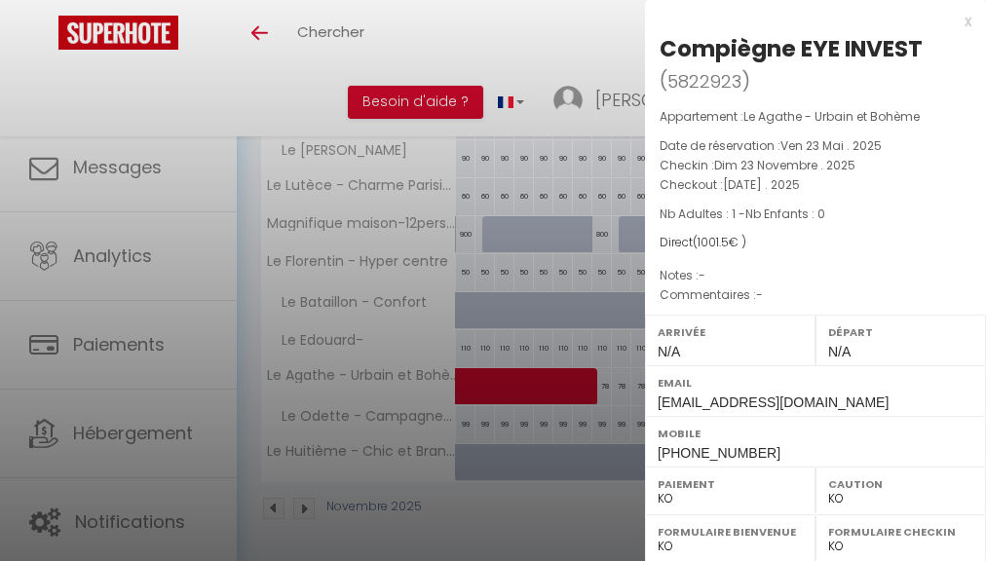
click at [491, 513] on div at bounding box center [493, 280] width 986 height 561
